Goal: Information Seeking & Learning: Understand process/instructions

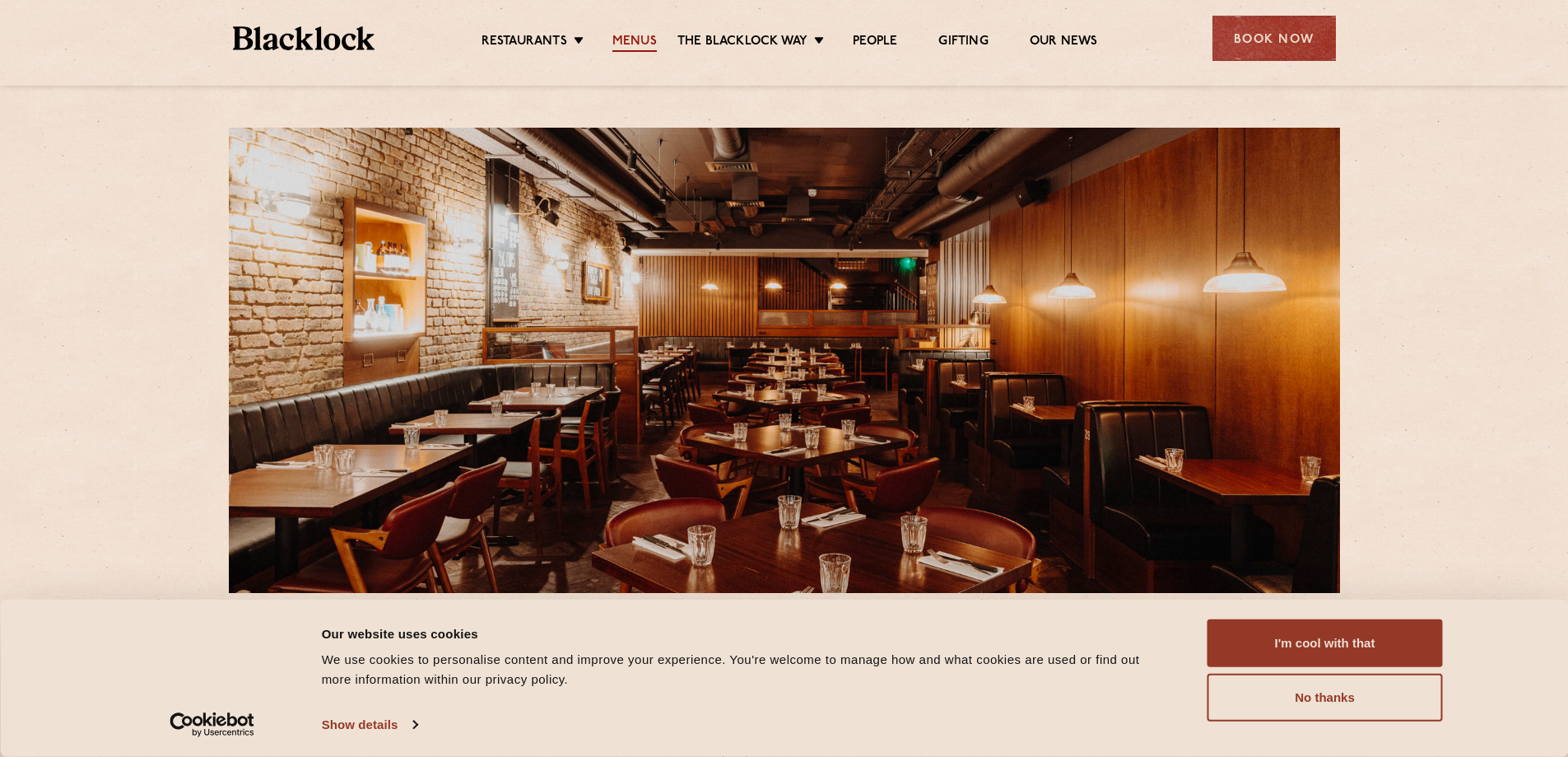
click at [649, 37] on link "Menus" at bounding box center [634, 42] width 45 height 18
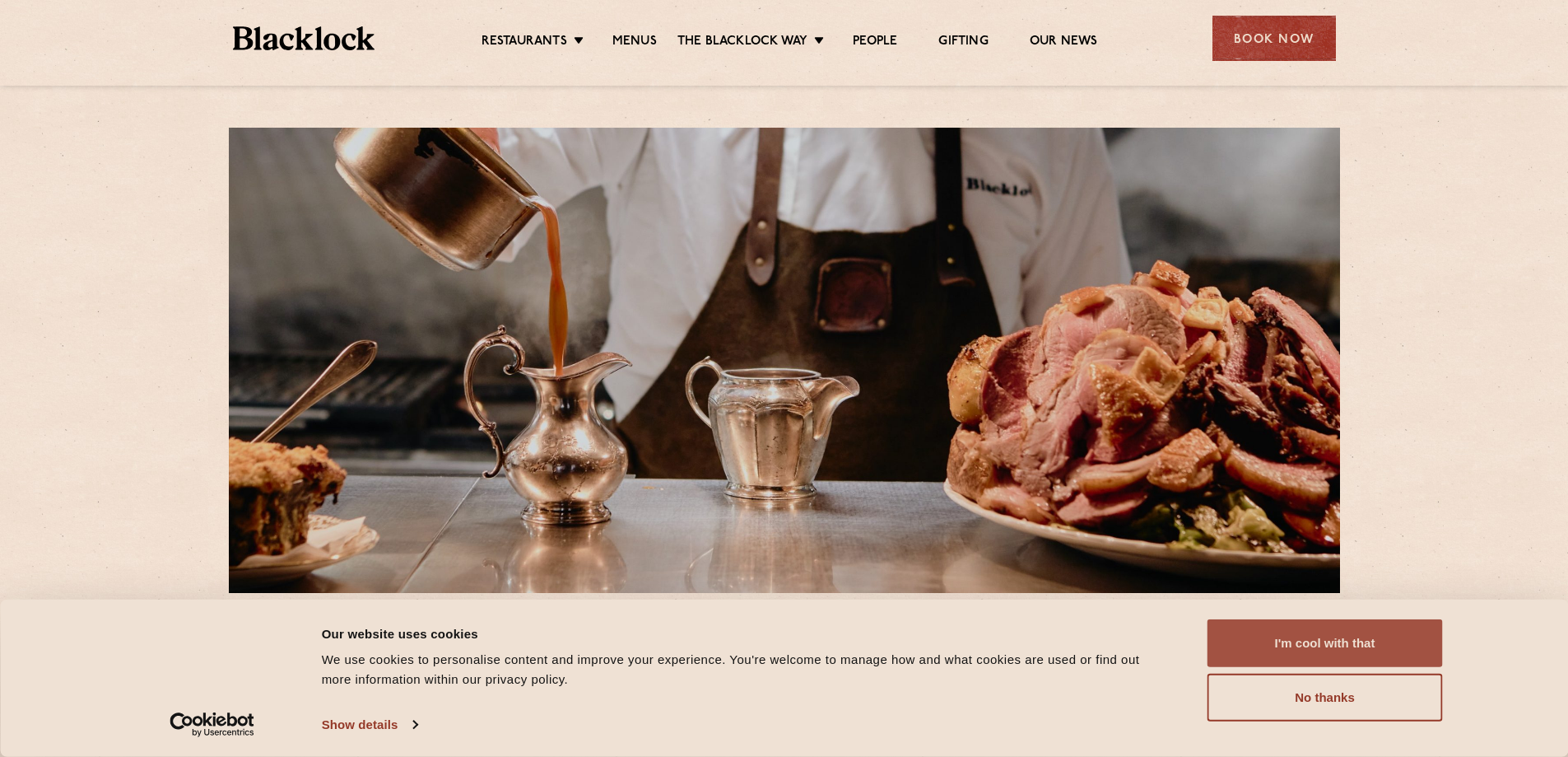
click at [1334, 648] on button "I'm cool with that" at bounding box center [1324, 643] width 235 height 48
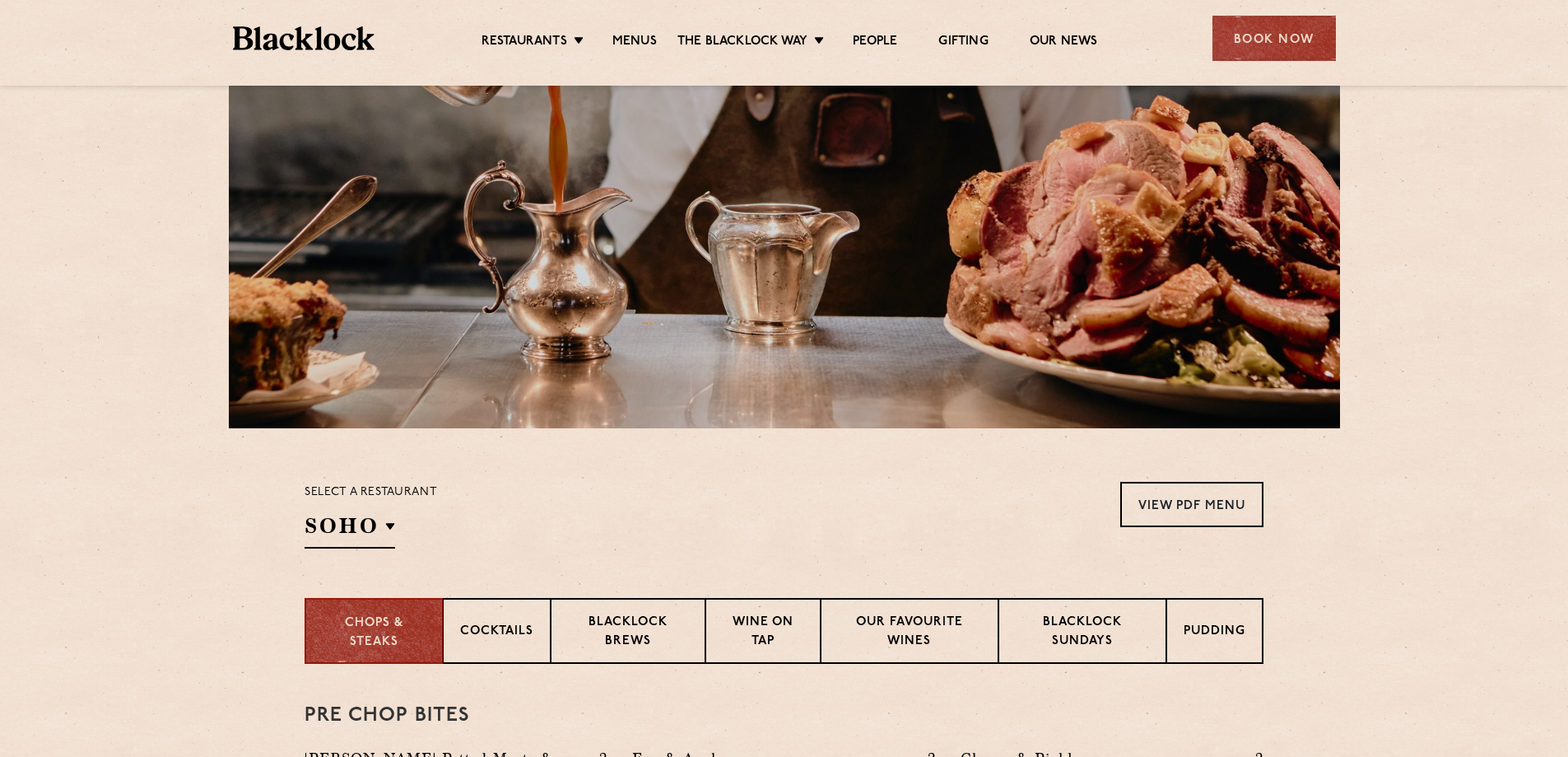
scroll to position [247, 0]
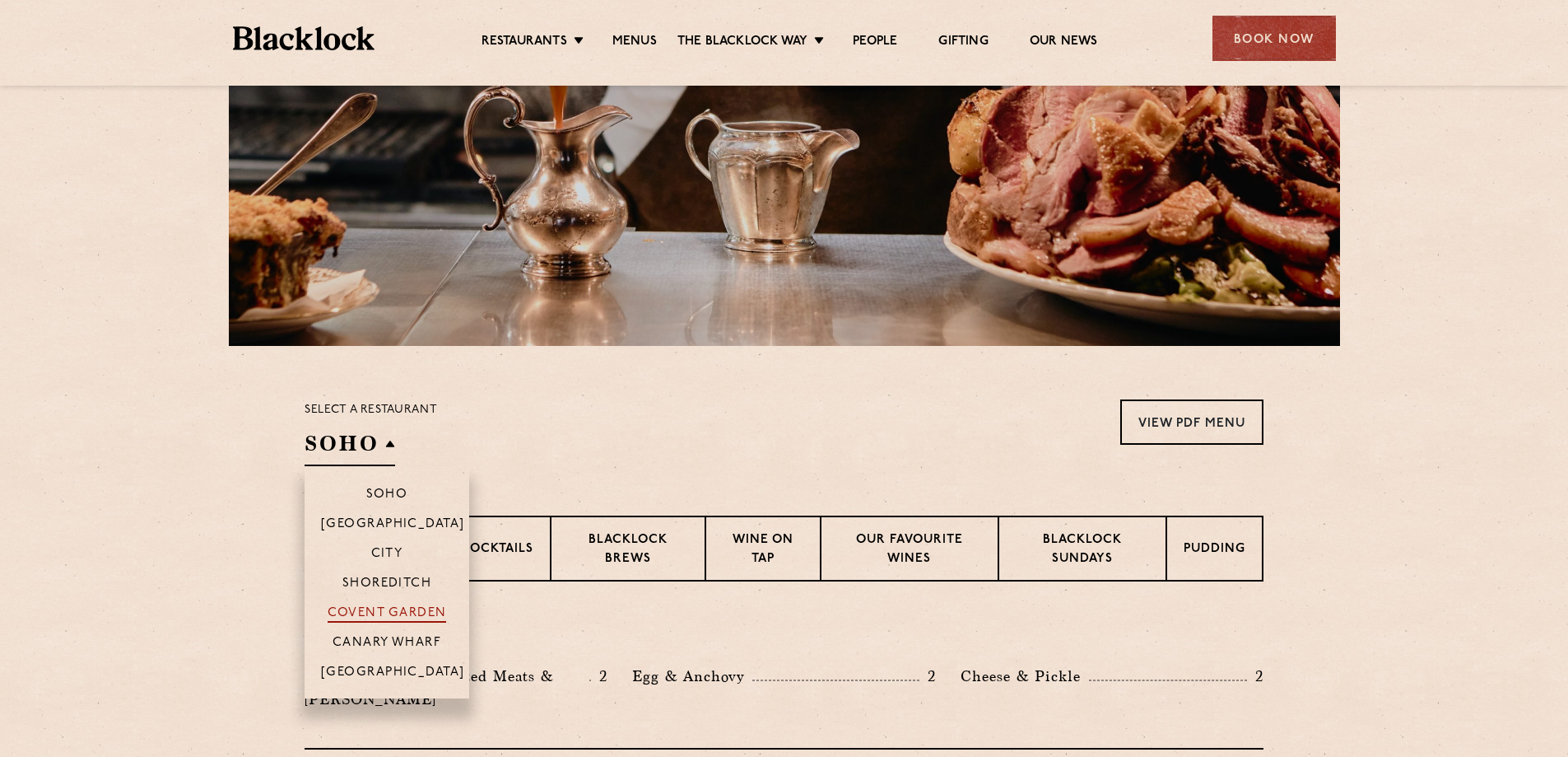
click at [403, 614] on p "Covent Garden" at bounding box center [386, 614] width 119 height 17
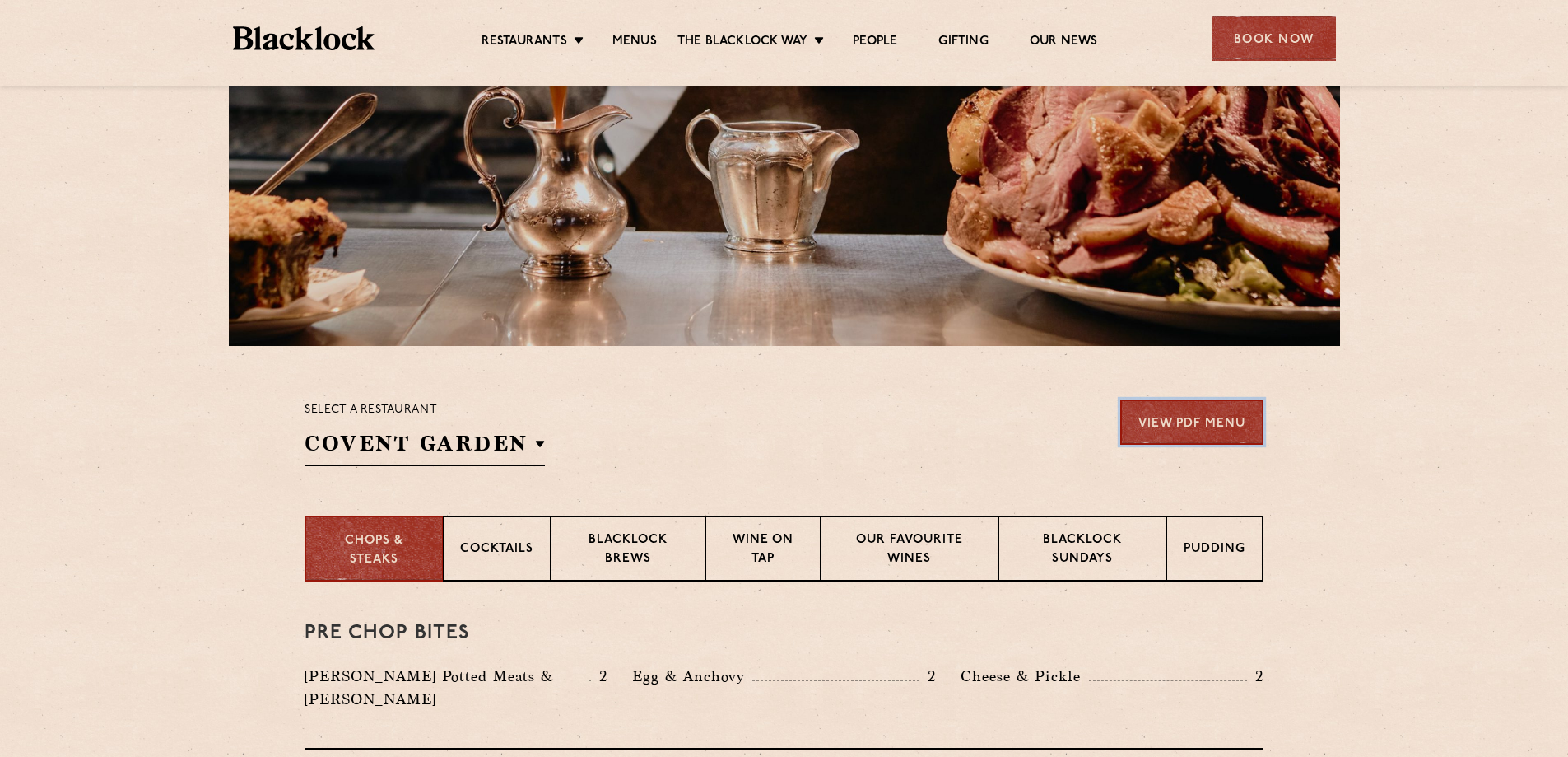
click at [1205, 420] on link "View PDF Menu" at bounding box center [1192, 422] width 143 height 46
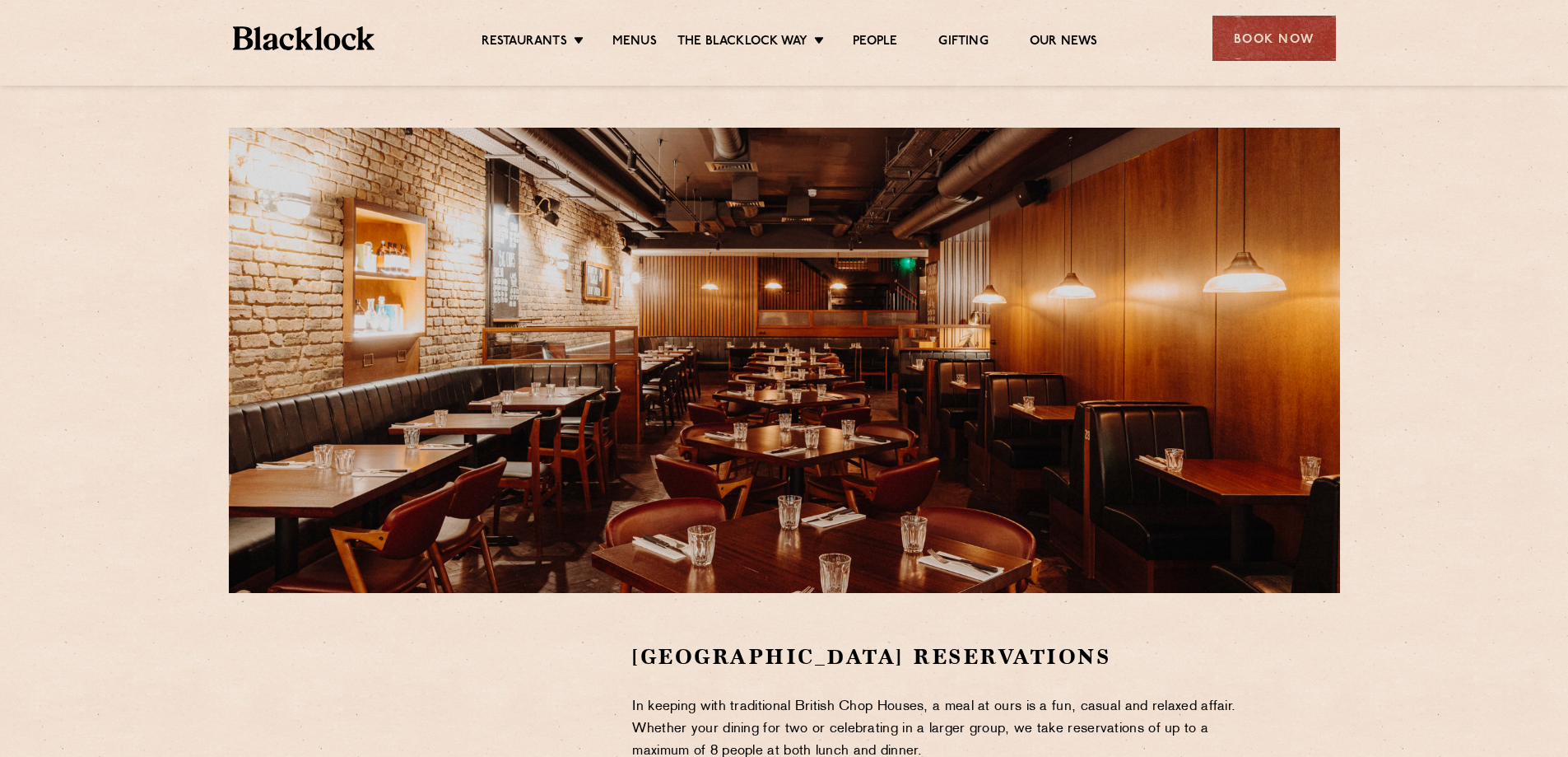
click at [294, 41] on img at bounding box center [304, 38] width 143 height 24
